Goal: Task Accomplishment & Management: Manage account settings

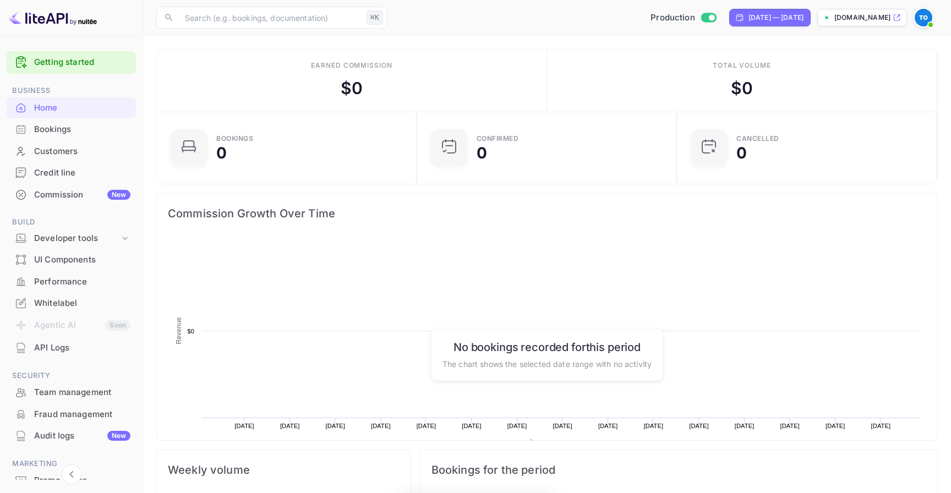
scroll to position [179, 254]
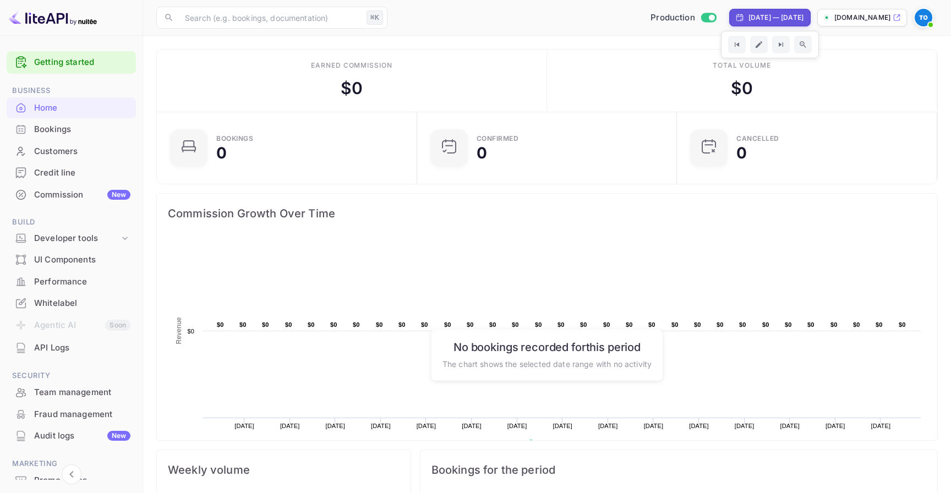
click at [748, 13] on div "[DATE] — [DATE]" at bounding box center [775, 18] width 55 height 10
select select "8"
select select "2025"
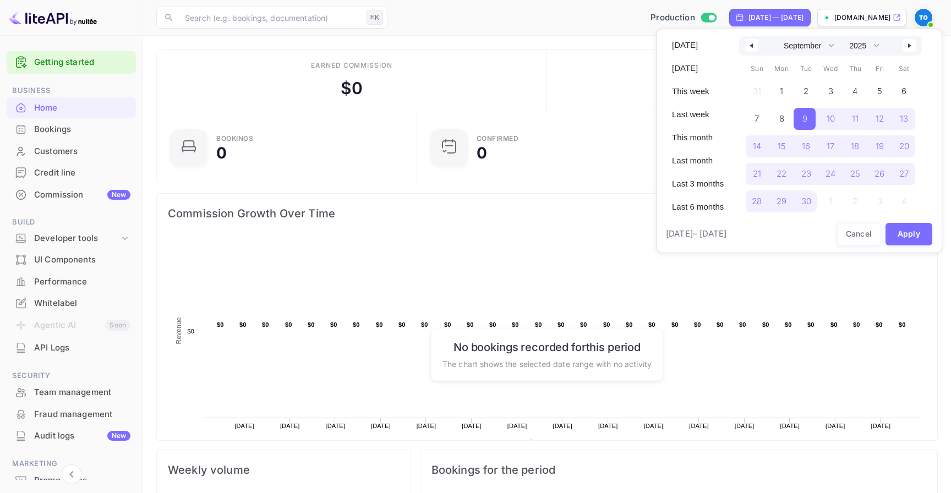
click at [753, 47] on button "button" at bounding box center [751, 45] width 13 height 13
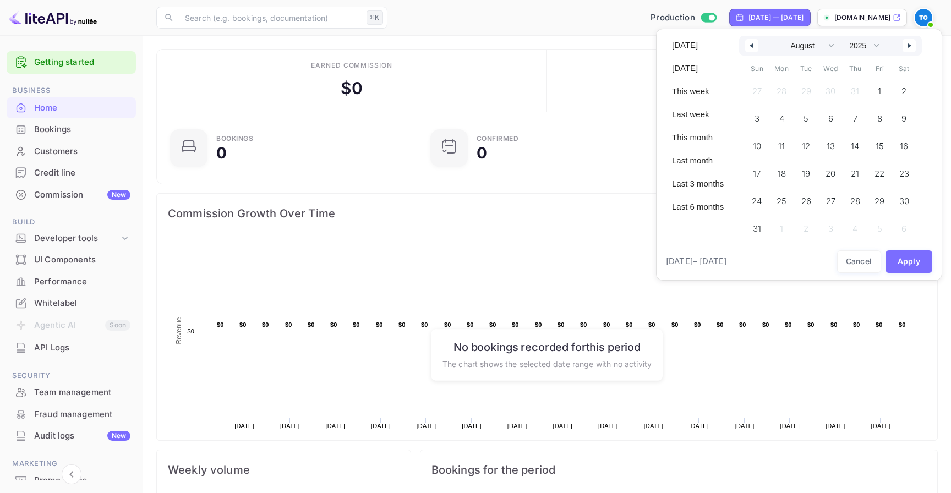
click at [753, 47] on button "button" at bounding box center [751, 45] width 13 height 13
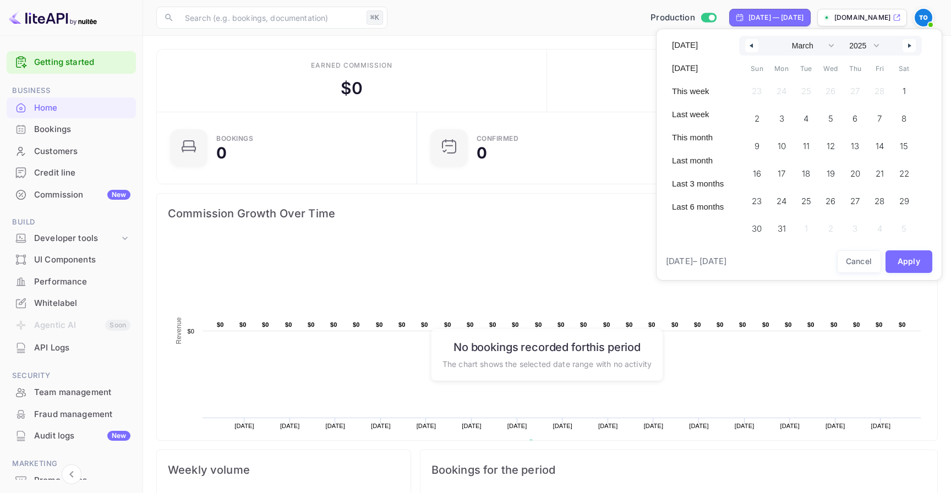
click at [753, 47] on button "button" at bounding box center [751, 45] width 13 height 13
select select "11"
select select "2024"
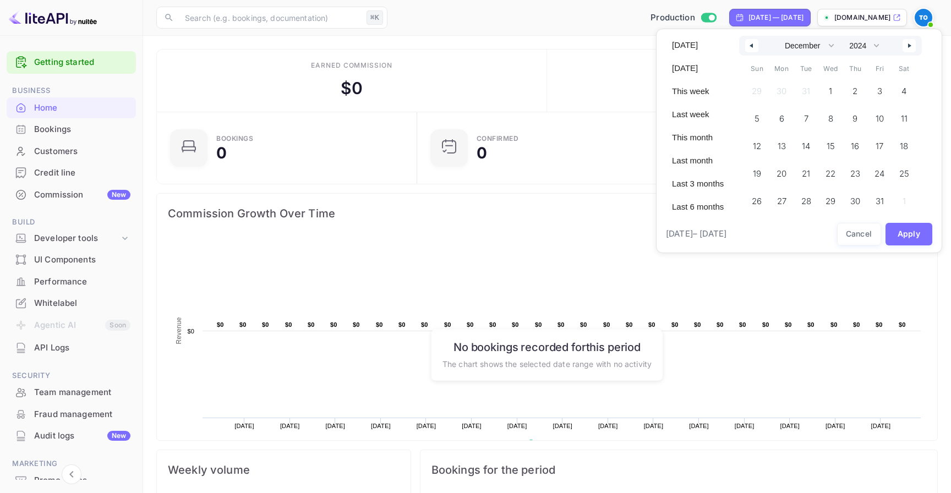
click at [753, 47] on button "button" at bounding box center [751, 45] width 13 height 13
click at [763, 87] on span "1" at bounding box center [755, 91] width 22 height 22
click at [907, 46] on button "button" at bounding box center [908, 45] width 13 height 13
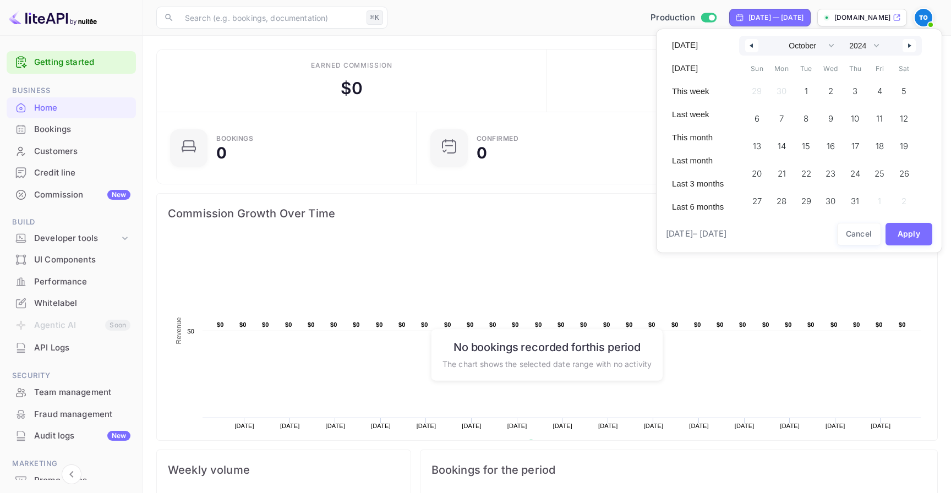
click at [907, 46] on button "button" at bounding box center [908, 45] width 13 height 13
select select "0"
select select "2025"
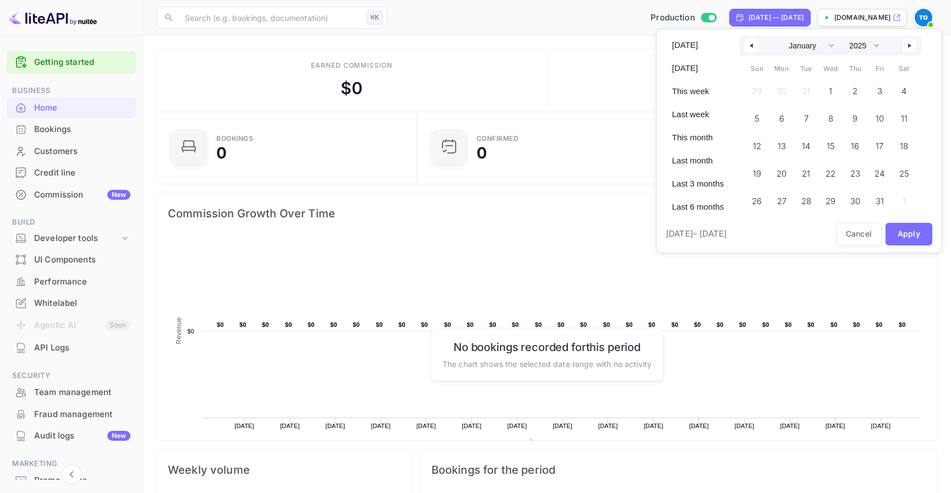
click at [907, 46] on button "button" at bounding box center [908, 45] width 13 height 13
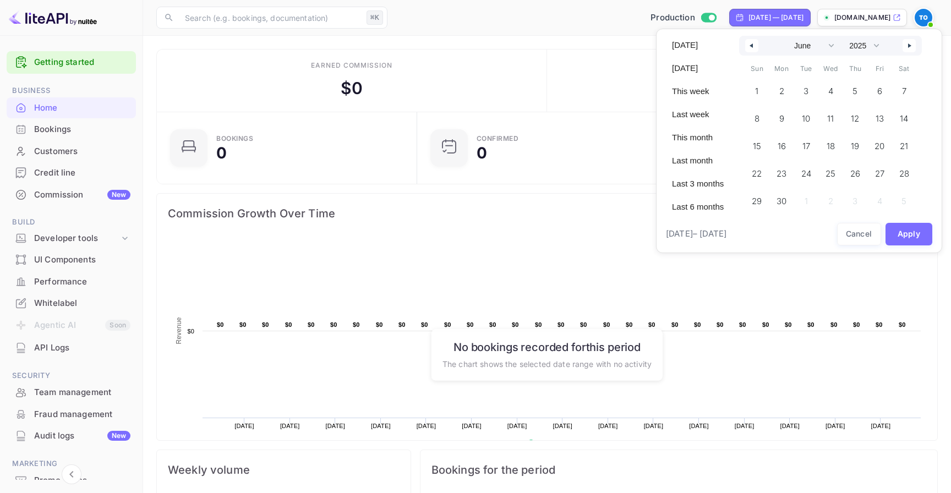
click at [907, 46] on button "button" at bounding box center [908, 45] width 13 height 13
select select "8"
click at [806, 204] on span "30" at bounding box center [804, 201] width 10 height 20
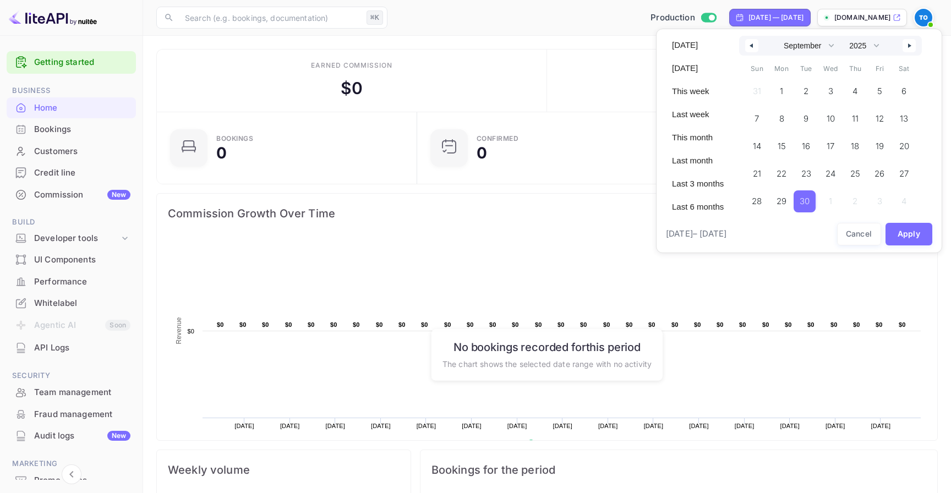
select select "2024"
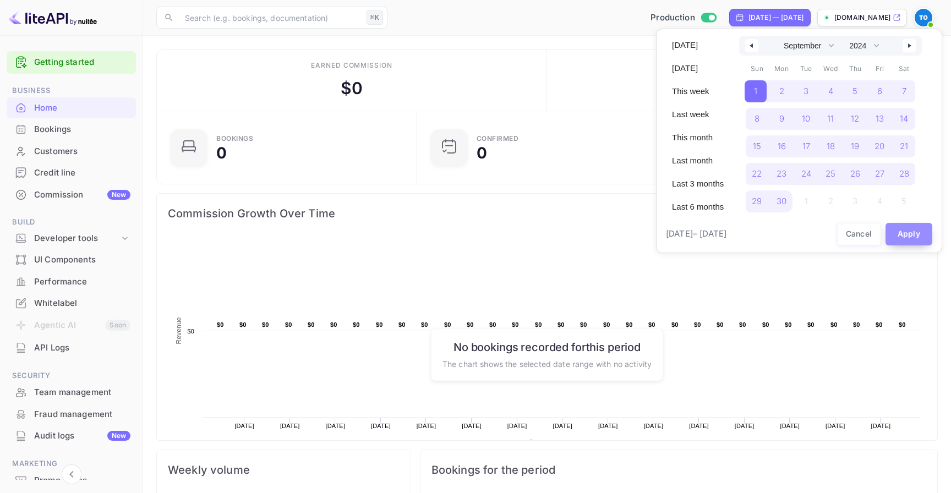
click at [911, 229] on button "Apply" at bounding box center [908, 234] width 47 height 23
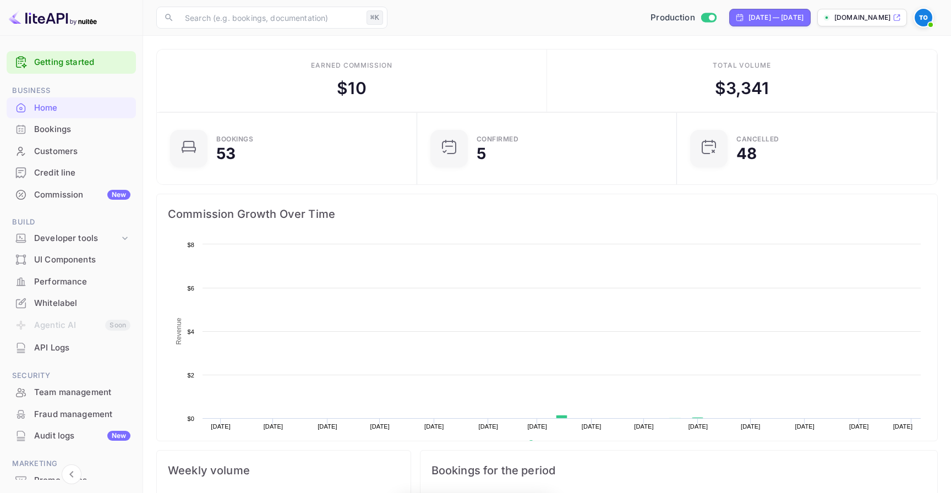
scroll to position [179, 254]
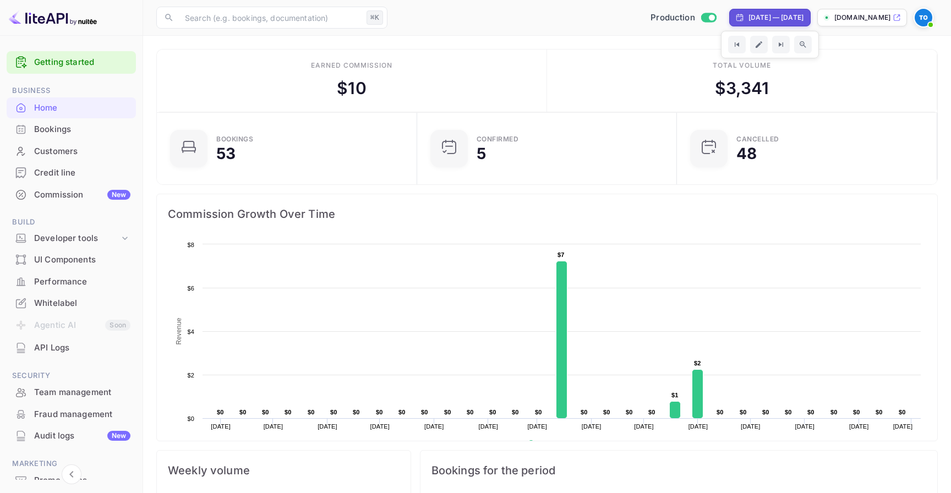
click at [748, 17] on div "Sep 1, 2024 — Sep 30, 2025" at bounding box center [775, 18] width 55 height 10
select select "8"
select select "2024"
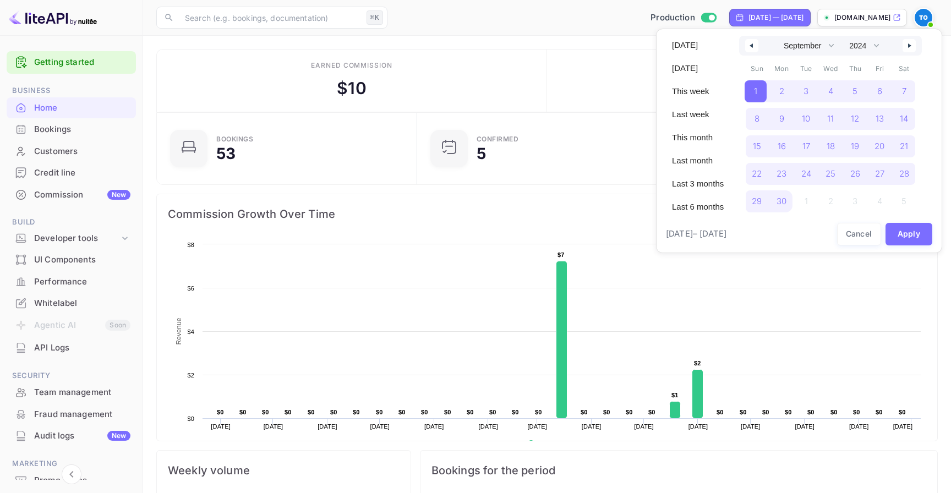
click at [919, 20] on div at bounding box center [475, 246] width 951 height 493
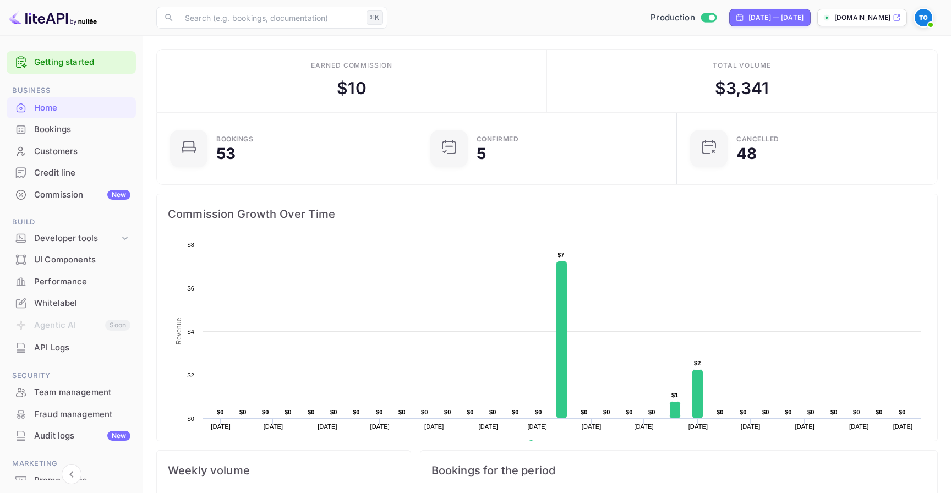
click at [919, 20] on img at bounding box center [923, 18] width 18 height 18
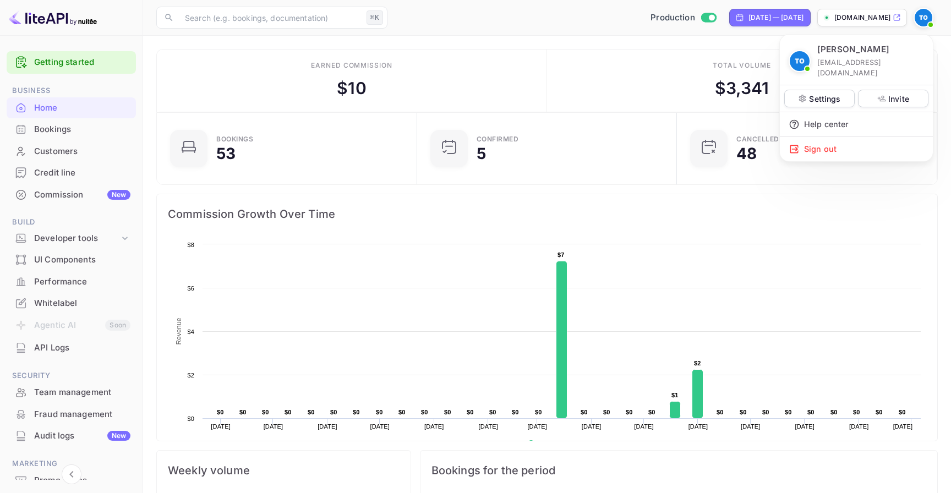
click at [919, 20] on div at bounding box center [475, 246] width 951 height 493
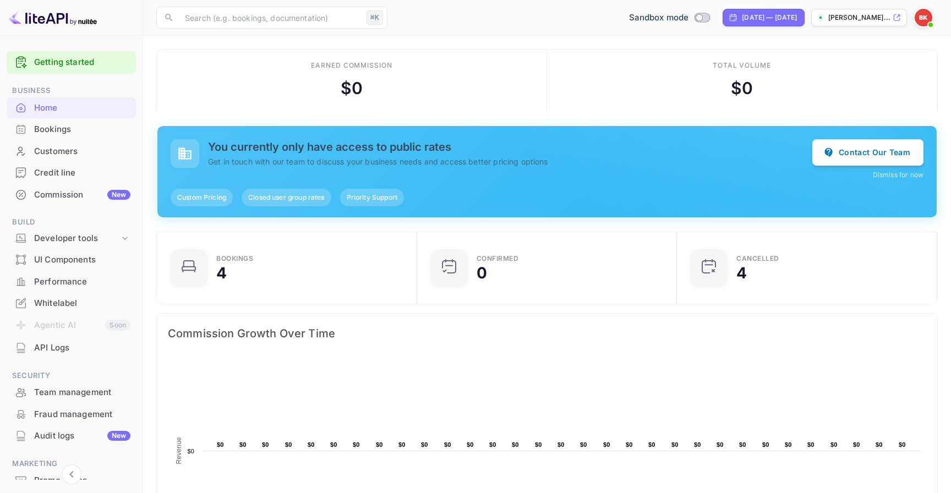
scroll to position [179, 254]
click at [925, 24] on span at bounding box center [930, 24] width 11 height 11
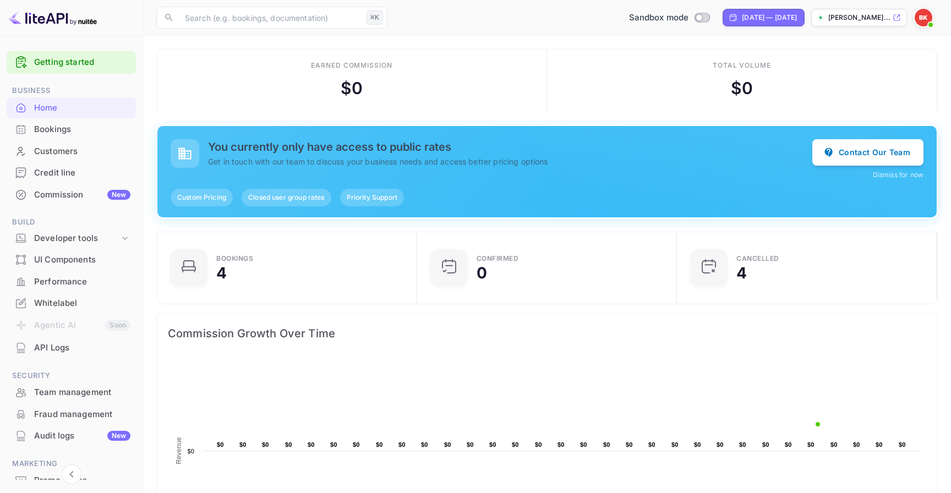
copy div "[PERSON_NAME]"
